Goal: Task Accomplishment & Management: Manage account settings

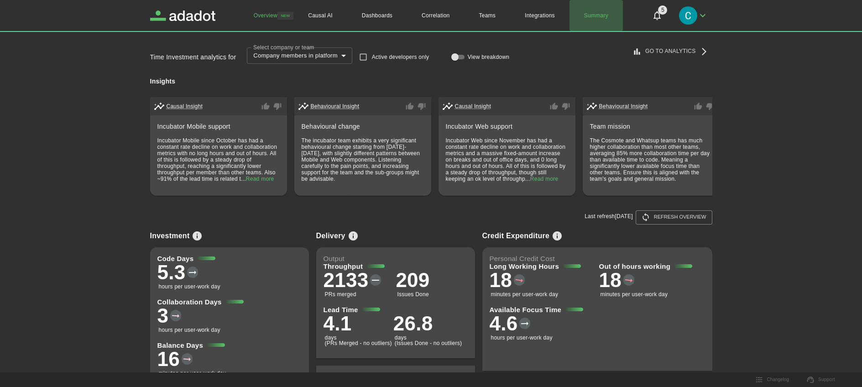
click at [598, 15] on link "Summary" at bounding box center [596, 15] width 53 height 31
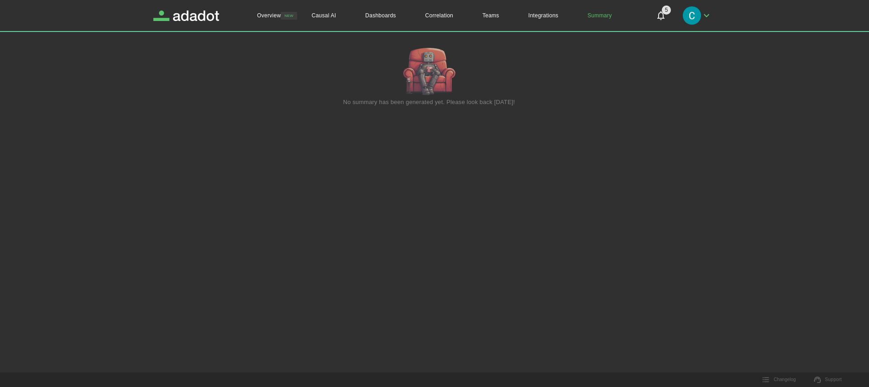
click at [663, 13] on span "5" at bounding box center [666, 9] width 9 height 9
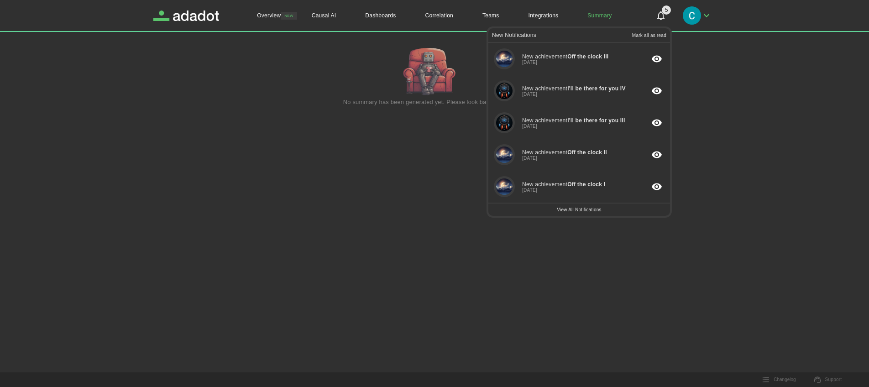
click at [598, 56] on span "Off the clock III" at bounding box center [587, 56] width 41 height 6
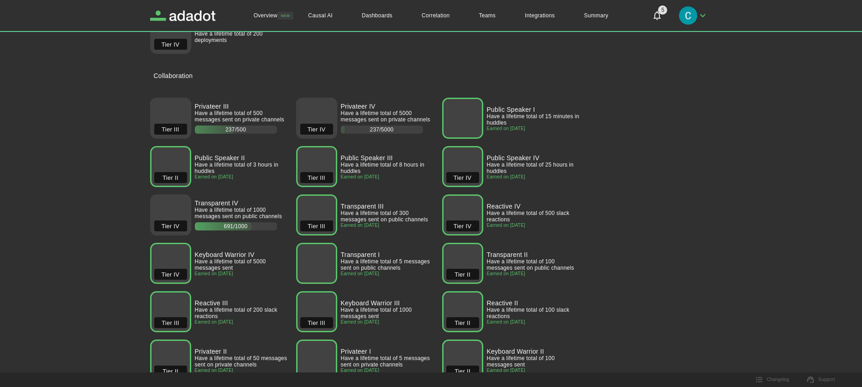
scroll to position [1588, 0]
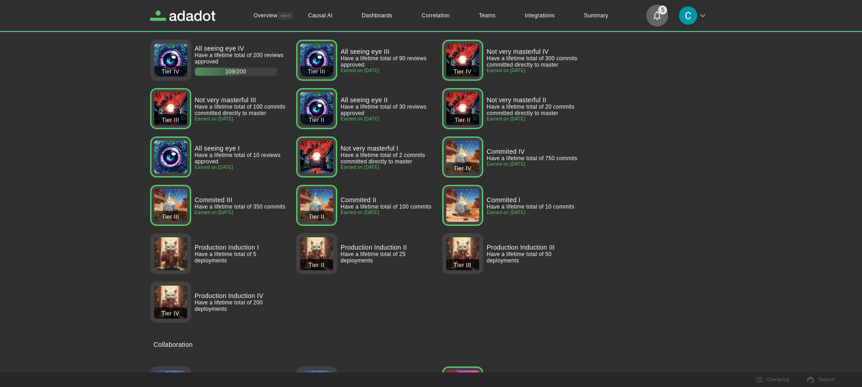
click at [659, 13] on span "5" at bounding box center [662, 9] width 9 height 9
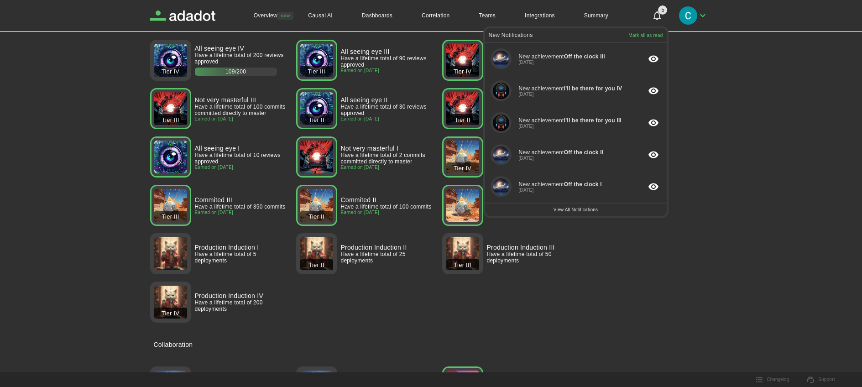
click at [645, 34] on p "Mark all as read" at bounding box center [646, 35] width 34 height 5
click at [645, 37] on p "Mark all as read" at bounding box center [646, 35] width 34 height 5
click at [654, 59] on icon "button" at bounding box center [654, 59] width 10 height 7
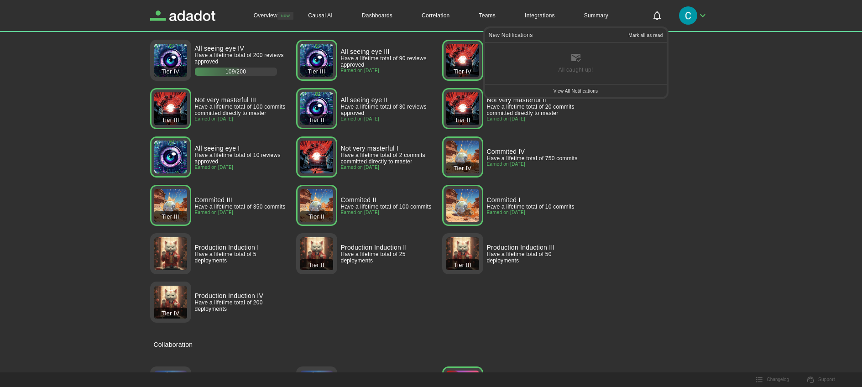
click at [684, 17] on img "button" at bounding box center [688, 15] width 18 height 18
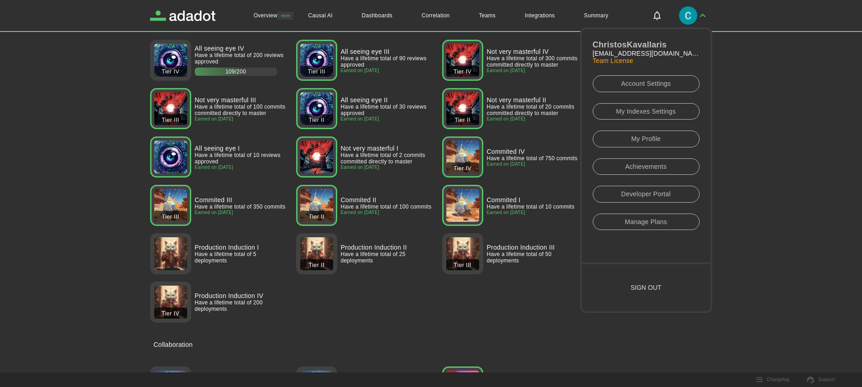
click at [632, 147] on div "Christos Kavallaris kavallaris@thinkdesquared.com Team License Account Settings…" at bounding box center [646, 135] width 107 height 190
click at [632, 138] on link "My Profile" at bounding box center [646, 139] width 107 height 17
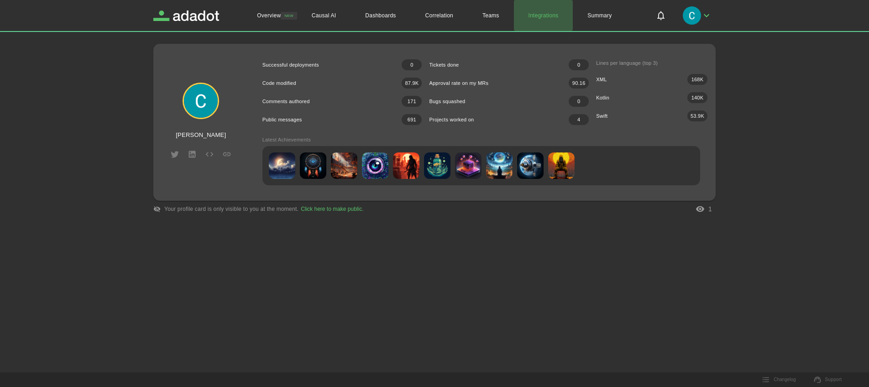
click at [540, 17] on link "Integrations" at bounding box center [543, 15] width 59 height 31
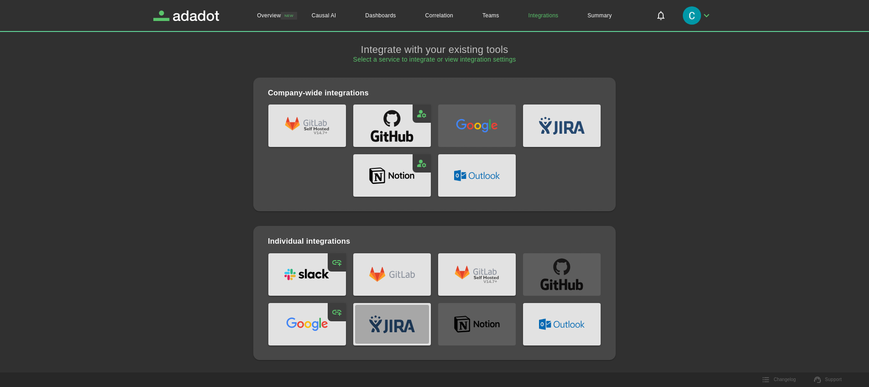
click at [383, 313] on button "jira" at bounding box center [392, 324] width 78 height 42
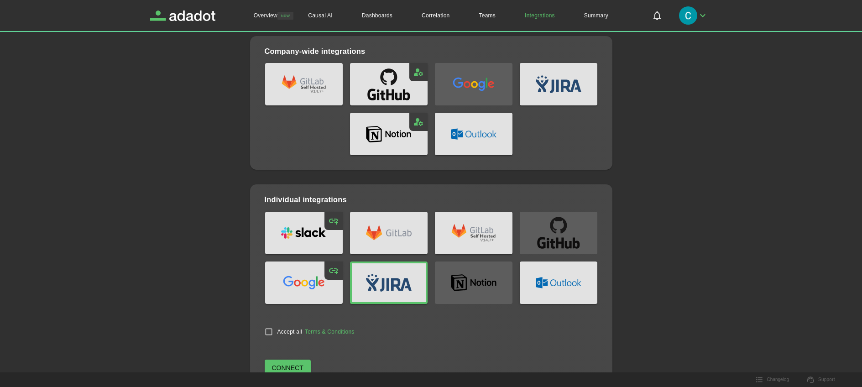
scroll to position [45, 0]
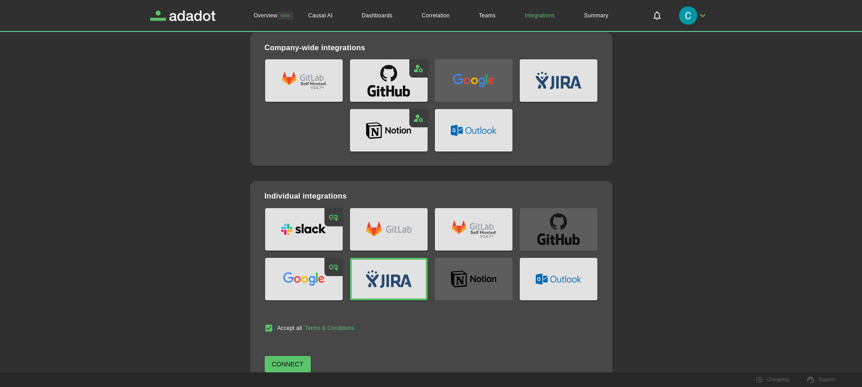
click at [282, 366] on span "Connect" at bounding box center [287, 364] width 31 height 11
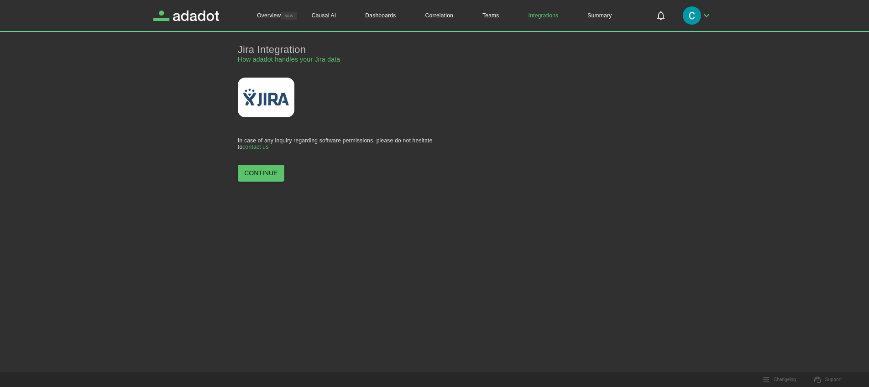
click at [268, 180] on button "Continue" at bounding box center [261, 173] width 47 height 17
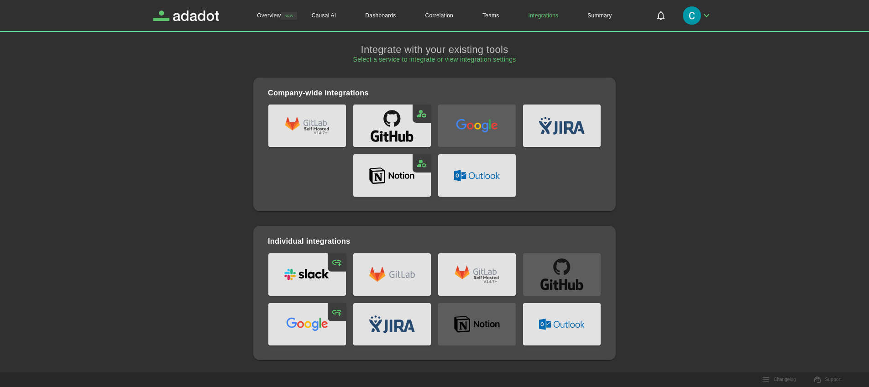
click at [487, 324] on div at bounding box center [473, 321] width 85 height 50
click at [469, 320] on div at bounding box center [473, 321] width 85 height 50
click at [267, 13] on link "Overview" at bounding box center [268, 15] width 53 height 31
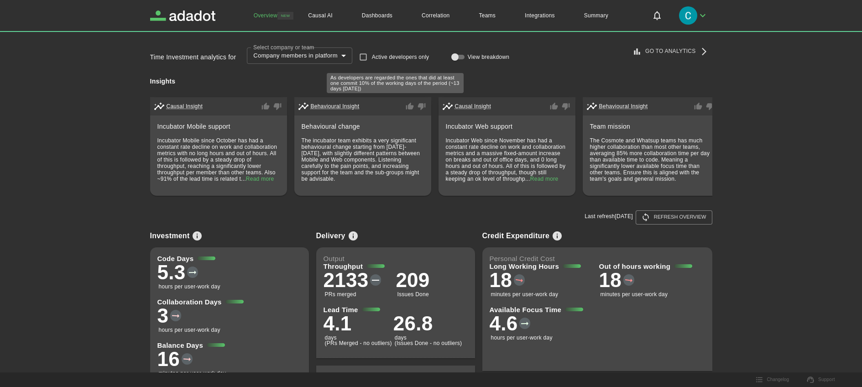
click at [409, 58] on p "Active developers only" at bounding box center [401, 57] width 58 height 8
